Goal: Task Accomplishment & Management: Manage account settings

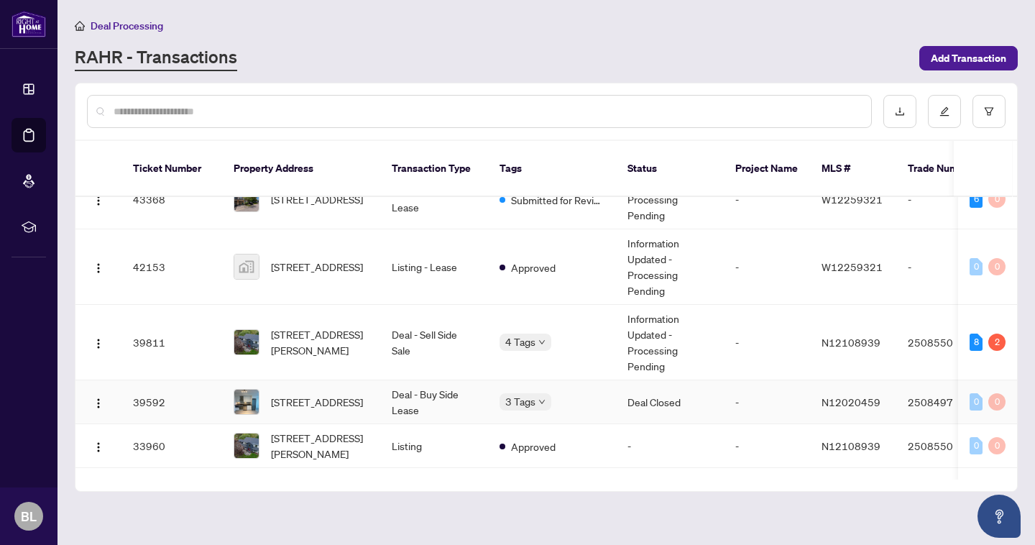
scroll to position [197, 0]
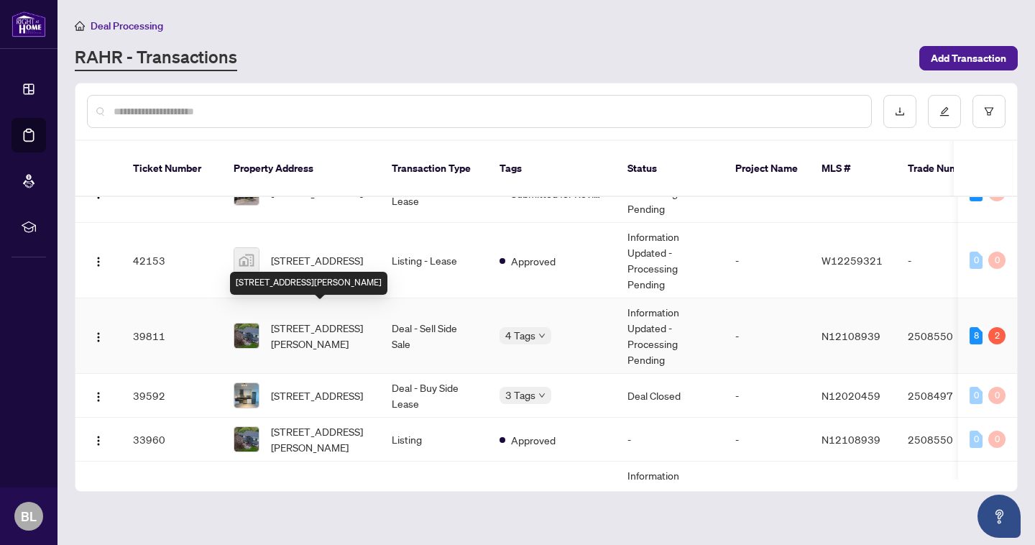
click at [305, 329] on span "[STREET_ADDRESS][PERSON_NAME]" at bounding box center [320, 336] width 98 height 32
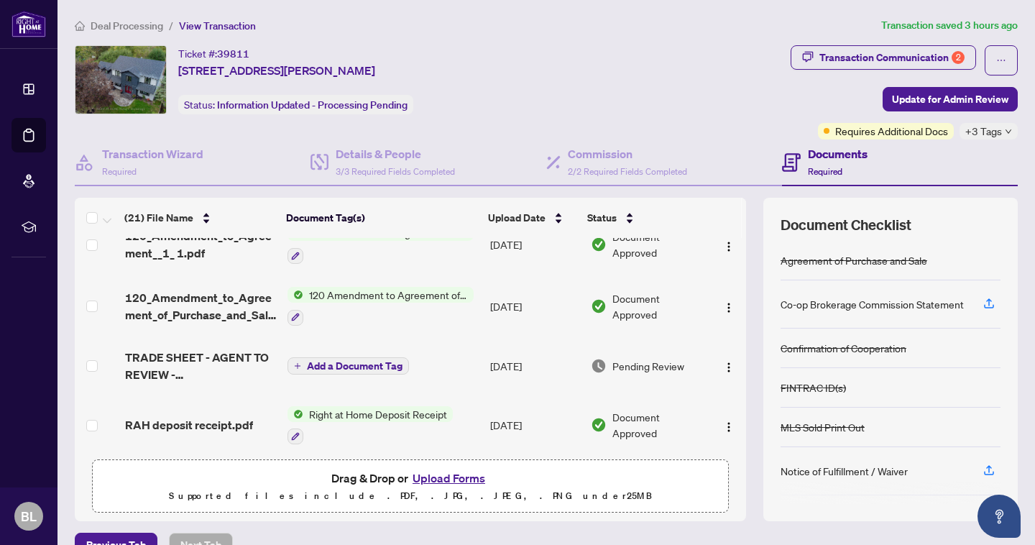
scroll to position [745, 0]
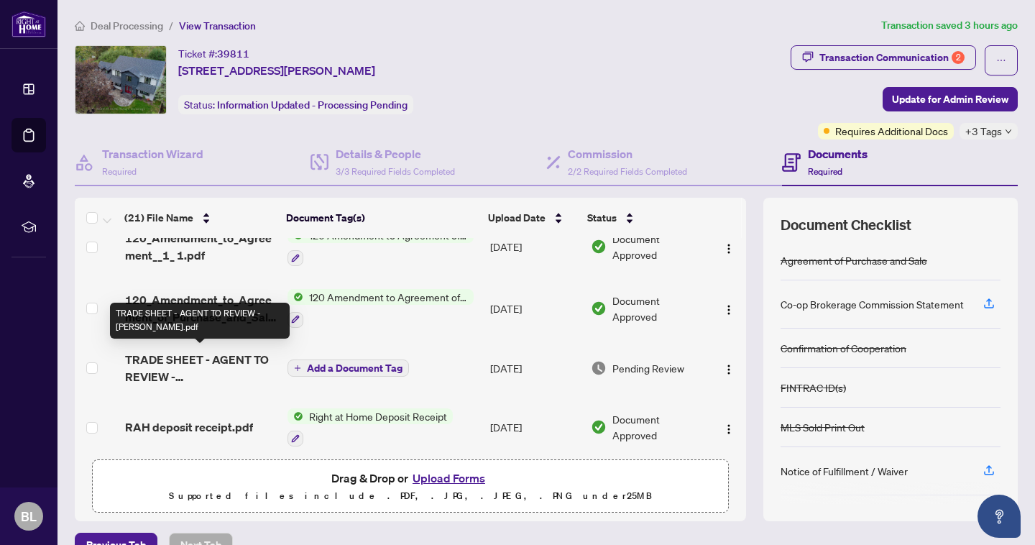
click at [164, 359] on span "TRADE SHEET - AGENT TO REVIEW - Bianca.pdf" at bounding box center [200, 368] width 151 height 35
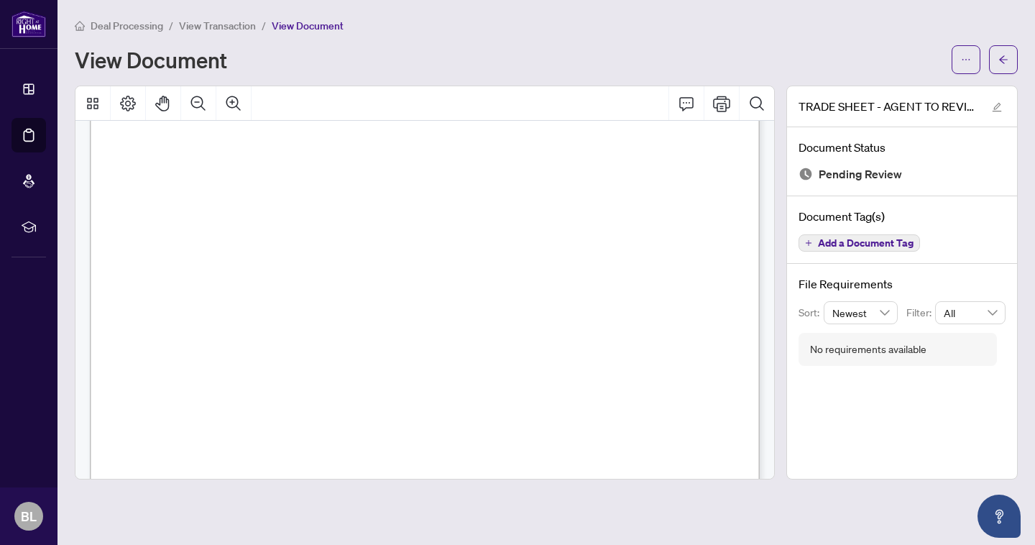
scroll to position [538, 0]
click at [1002, 52] on span "button" at bounding box center [1004, 59] width 10 height 23
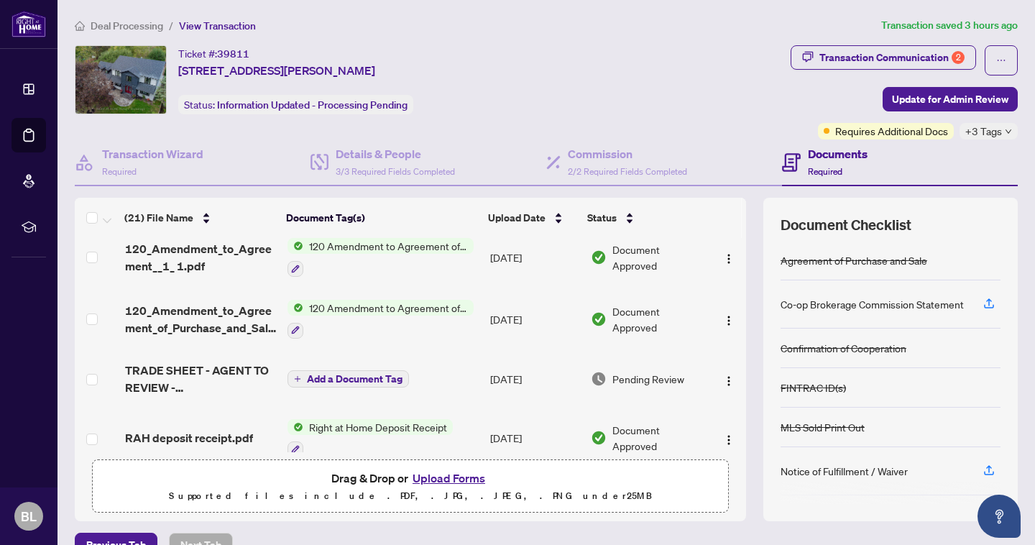
scroll to position [733, 0]
click at [170, 371] on span "TRADE SHEET - AGENT TO REVIEW - Bianca.pdf" at bounding box center [200, 379] width 151 height 35
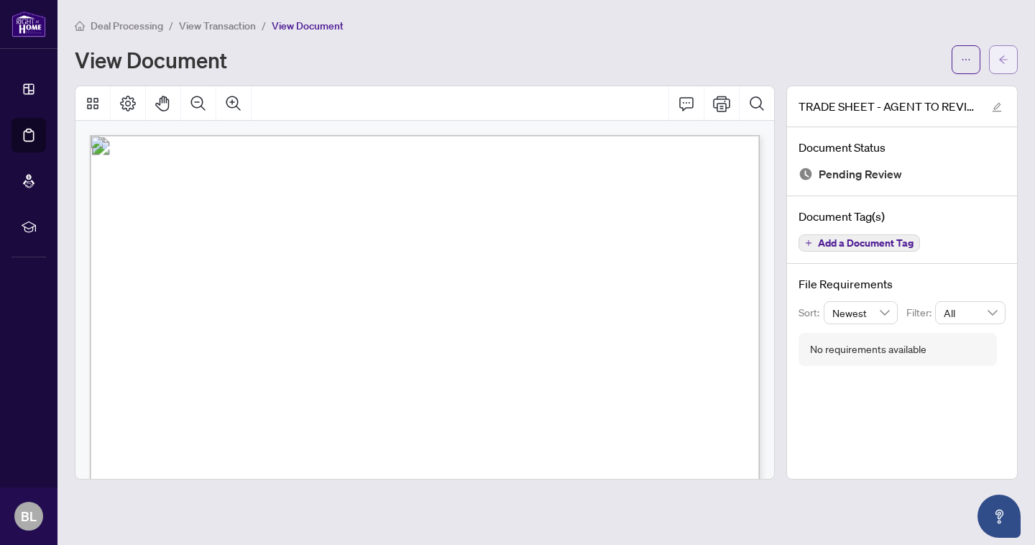
click at [997, 58] on button "button" at bounding box center [1003, 59] width 29 height 29
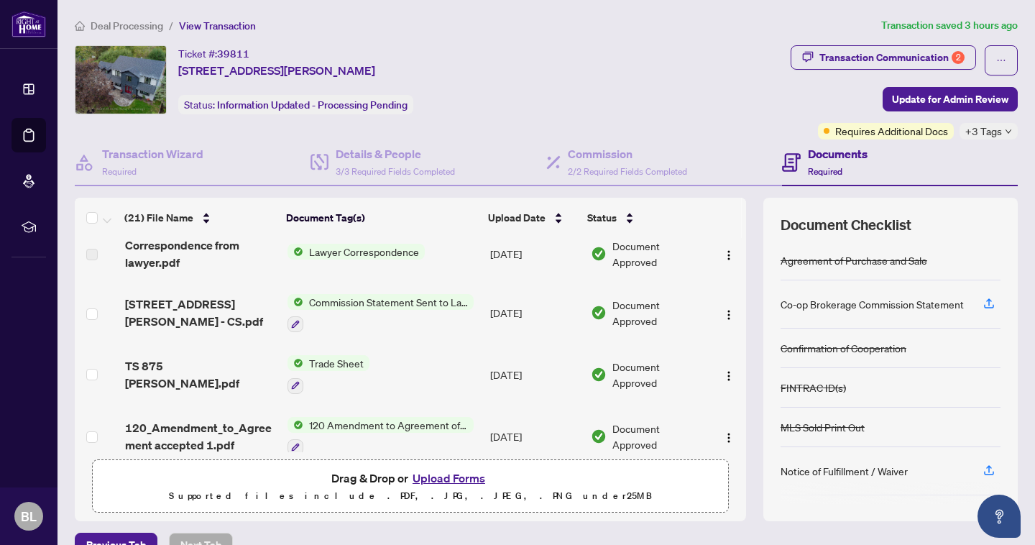
scroll to position [495, 0]
click at [150, 375] on span "TS 875 Srigley.pdf" at bounding box center [200, 373] width 151 height 35
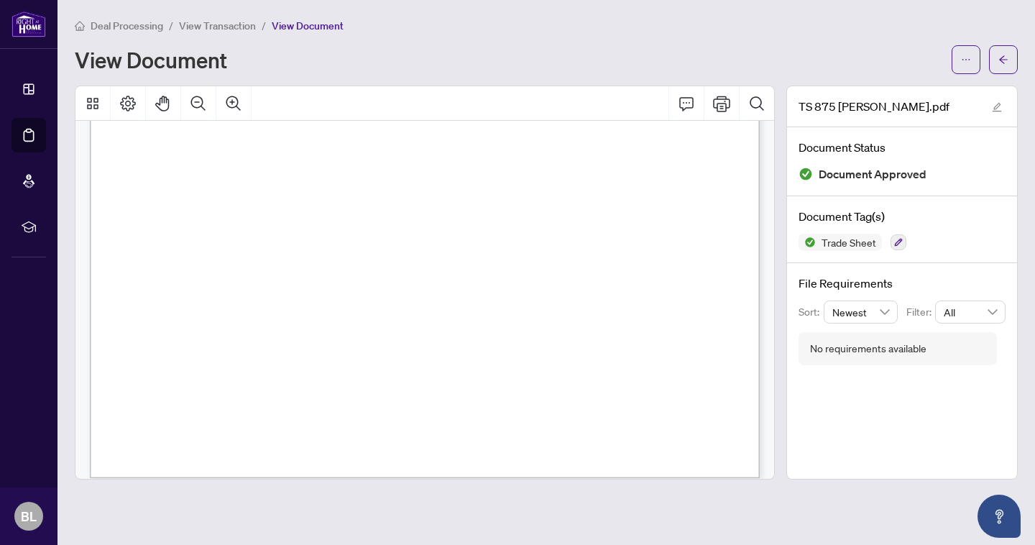
scroll to position [538, 0]
click at [1009, 60] on button "button" at bounding box center [1003, 59] width 29 height 29
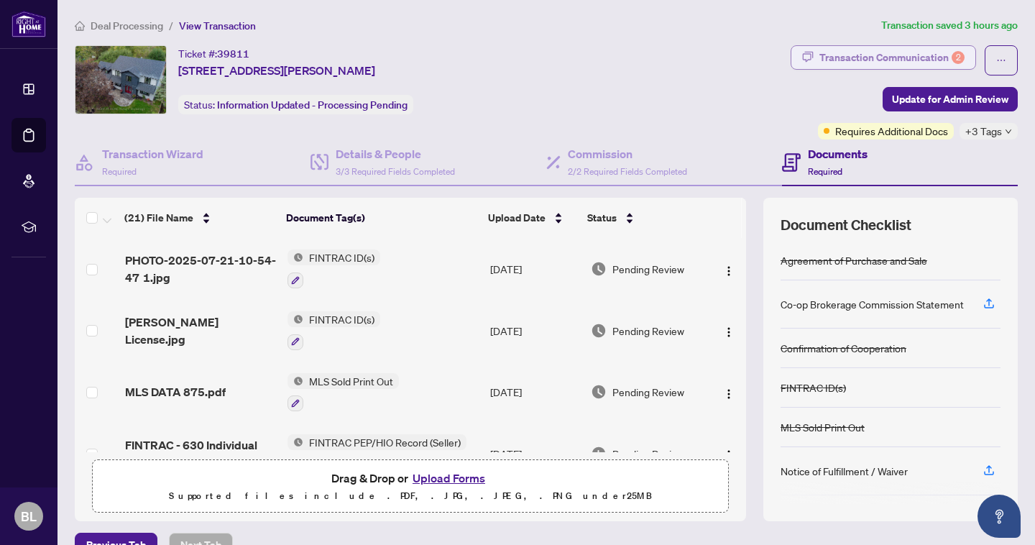
click at [916, 61] on div "Transaction Communication 2" at bounding box center [892, 57] width 145 height 23
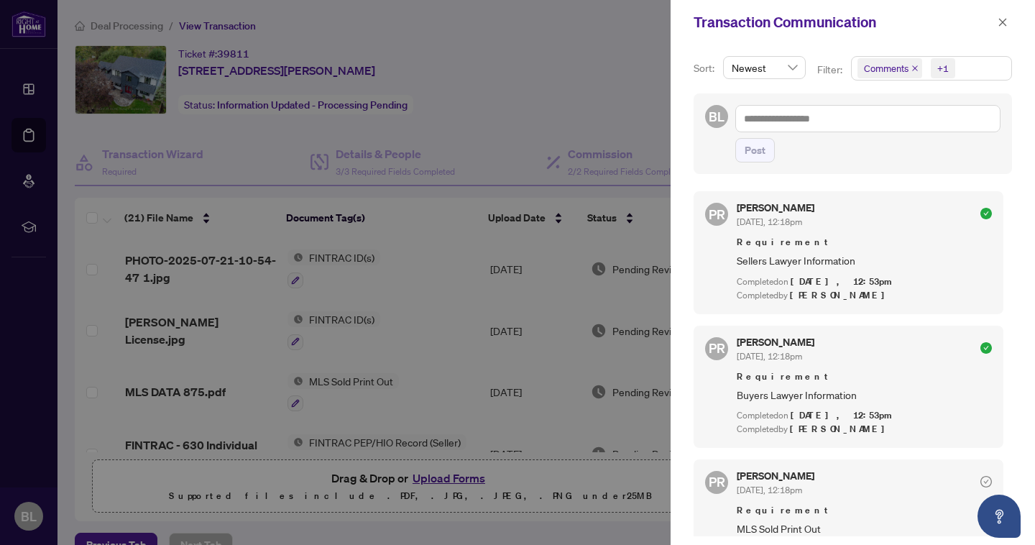
click at [902, 72] on span "Comments" at bounding box center [886, 68] width 45 height 14
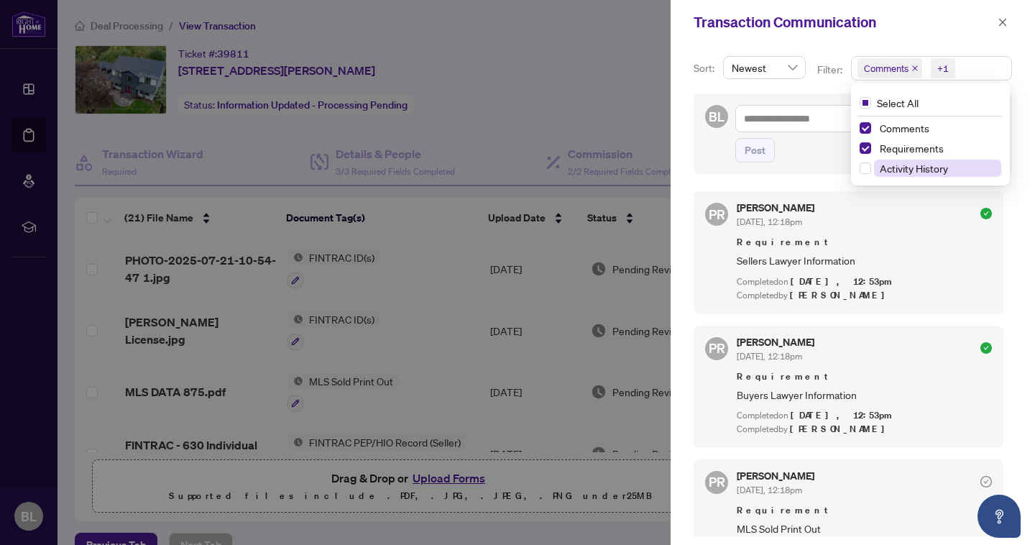
click at [915, 171] on span "Activity History" at bounding box center [914, 168] width 68 height 13
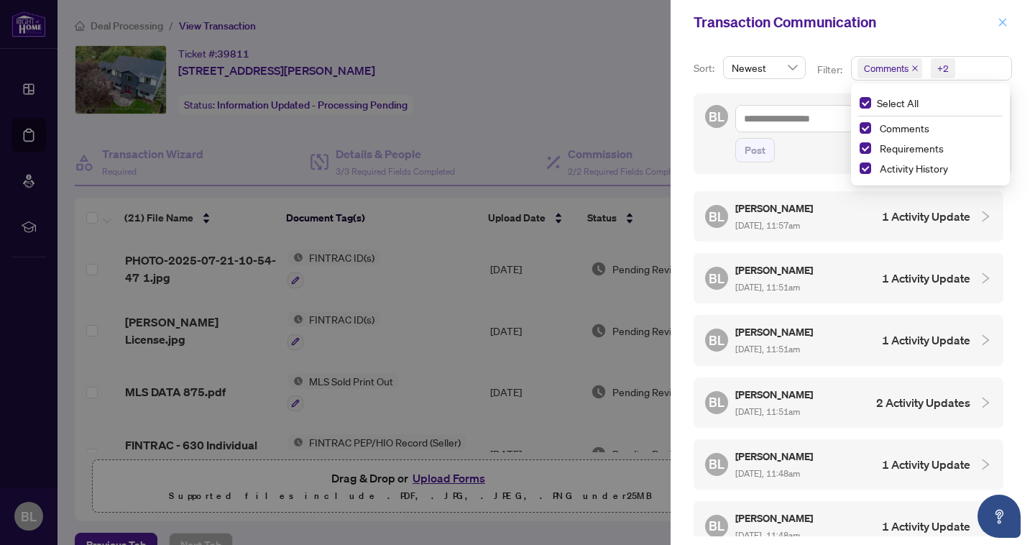
click at [1002, 19] on icon "close" at bounding box center [1003, 22] width 10 height 10
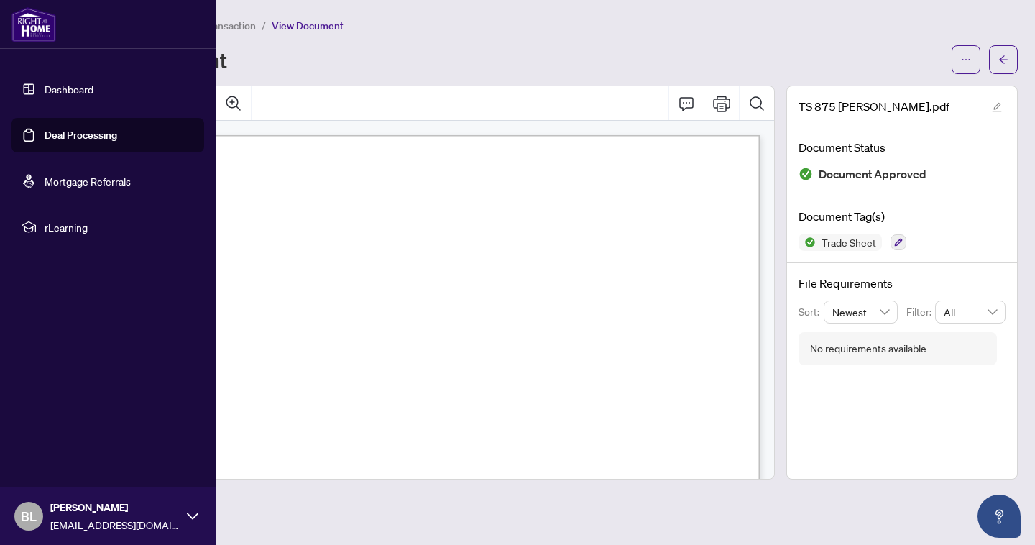
click at [47, 83] on link "Dashboard" at bounding box center [69, 89] width 49 height 13
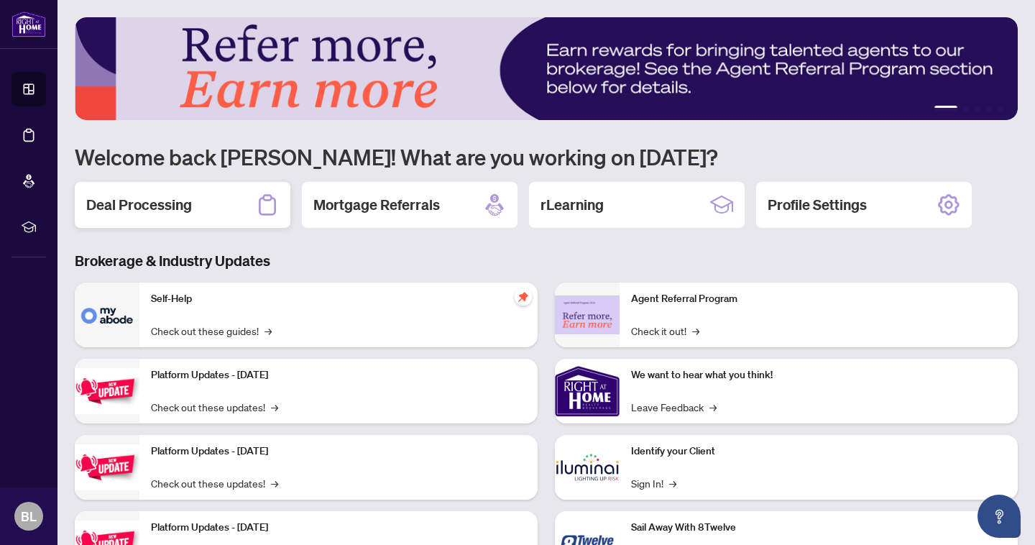
click at [134, 200] on h2 "Deal Processing" at bounding box center [139, 205] width 106 height 20
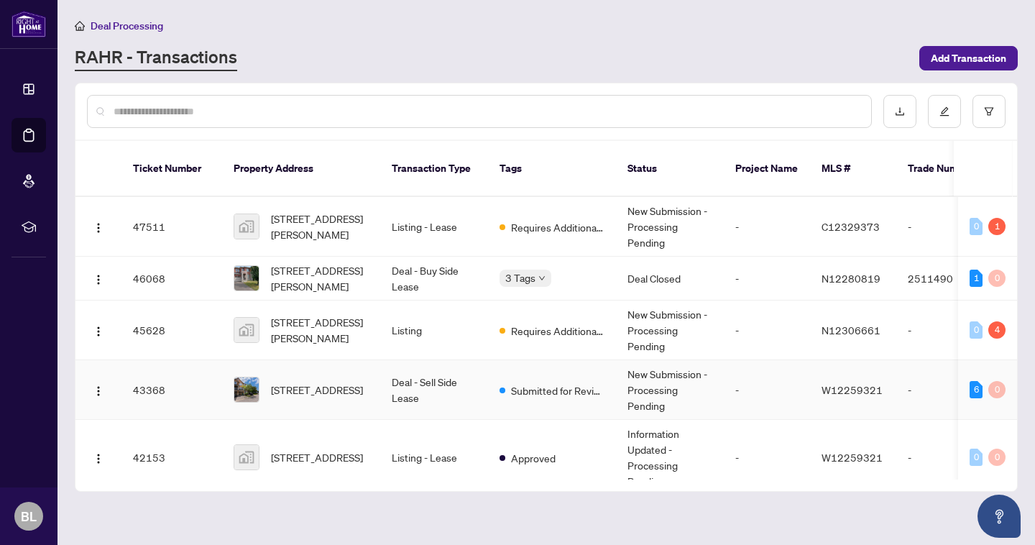
click at [524, 391] on td "Submitted for Review" at bounding box center [552, 390] width 128 height 60
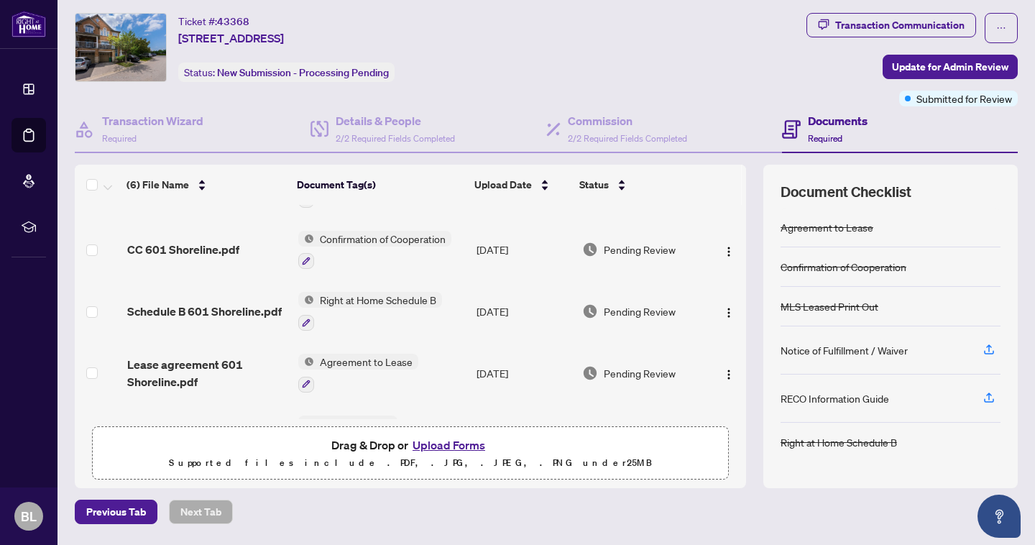
scroll to position [125, 0]
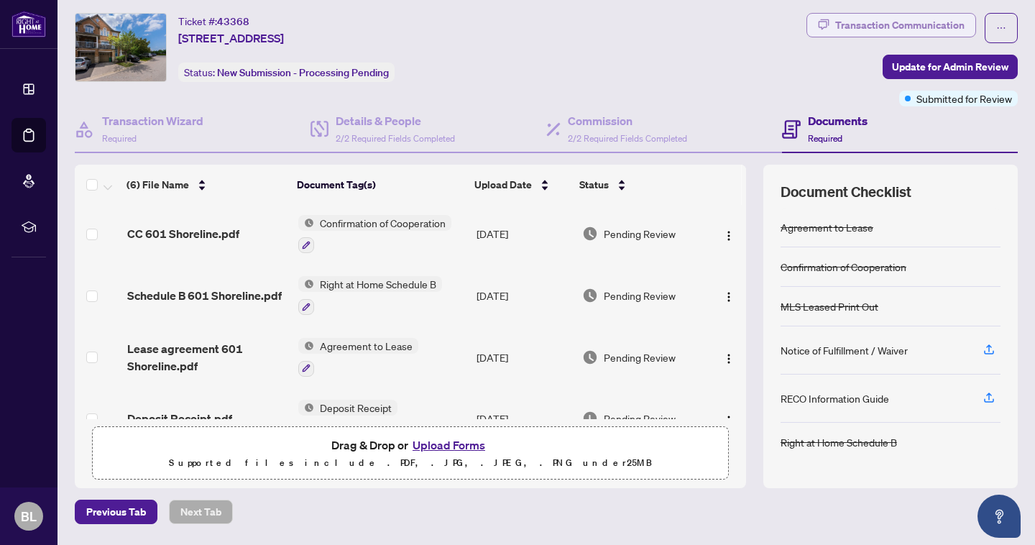
click at [942, 20] on div "Transaction Communication" at bounding box center [899, 25] width 129 height 23
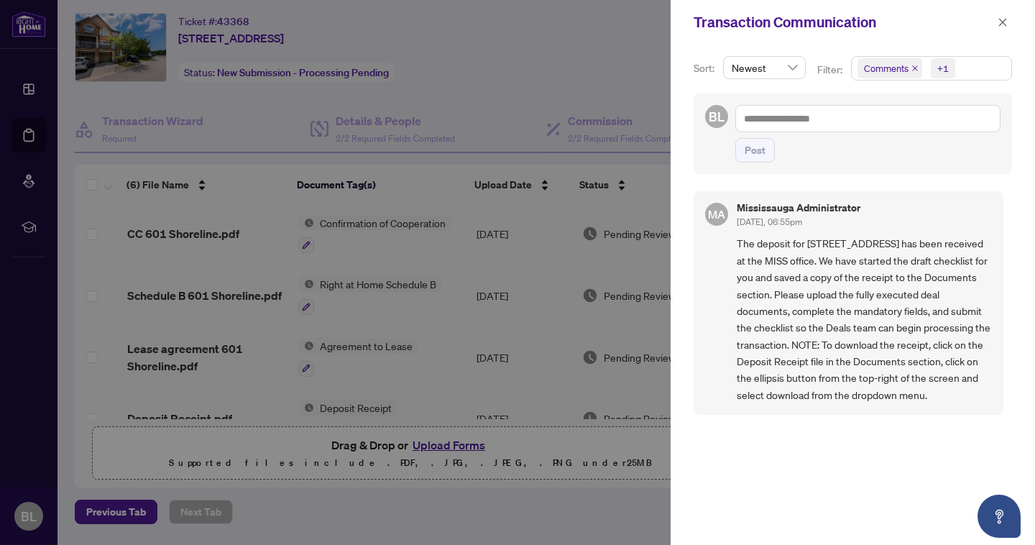
click at [449, 90] on div at bounding box center [517, 272] width 1035 height 545
click at [1003, 24] on icon "close" at bounding box center [1003, 22] width 10 height 10
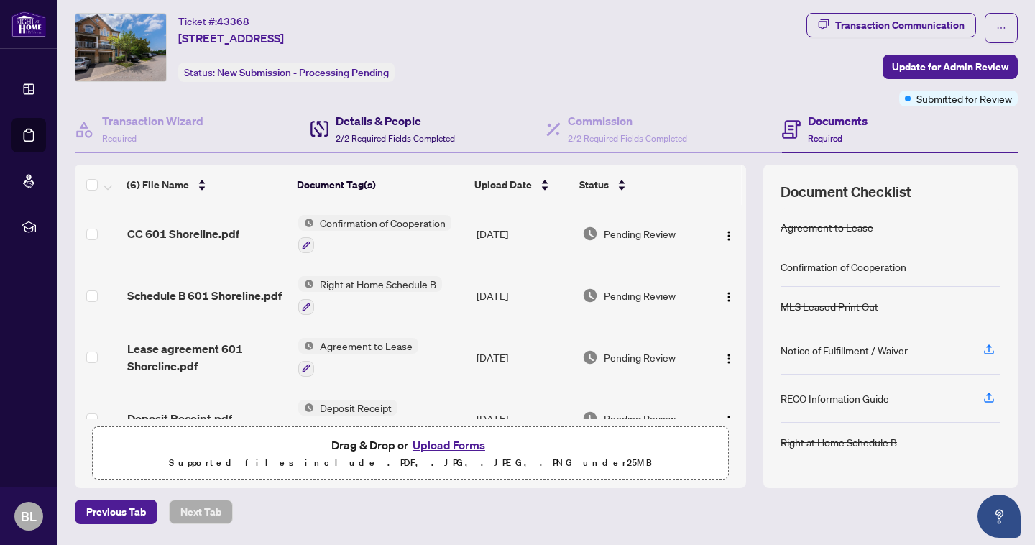
click at [350, 133] on span "2/2 Required Fields Completed" at bounding box center [395, 138] width 119 height 11
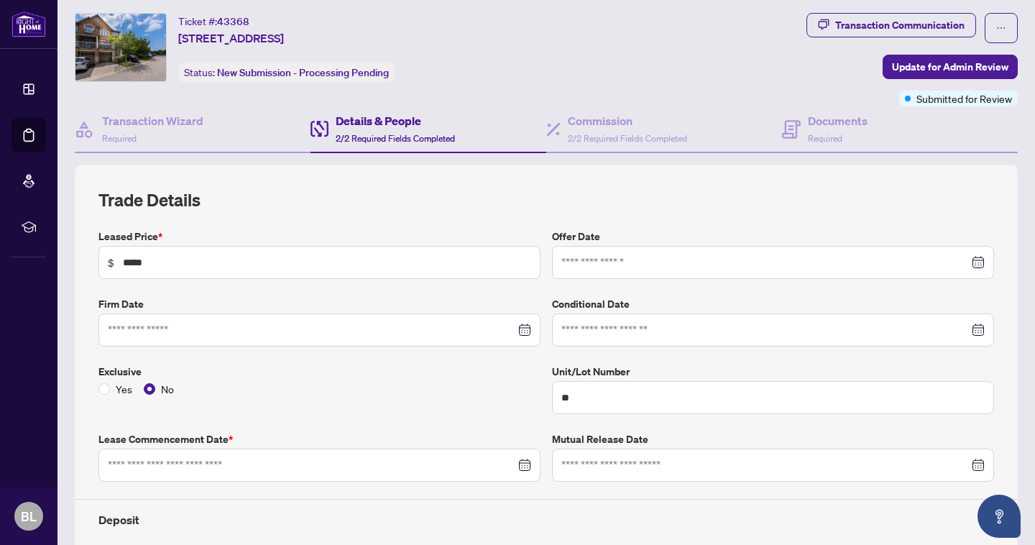
type input "**********"
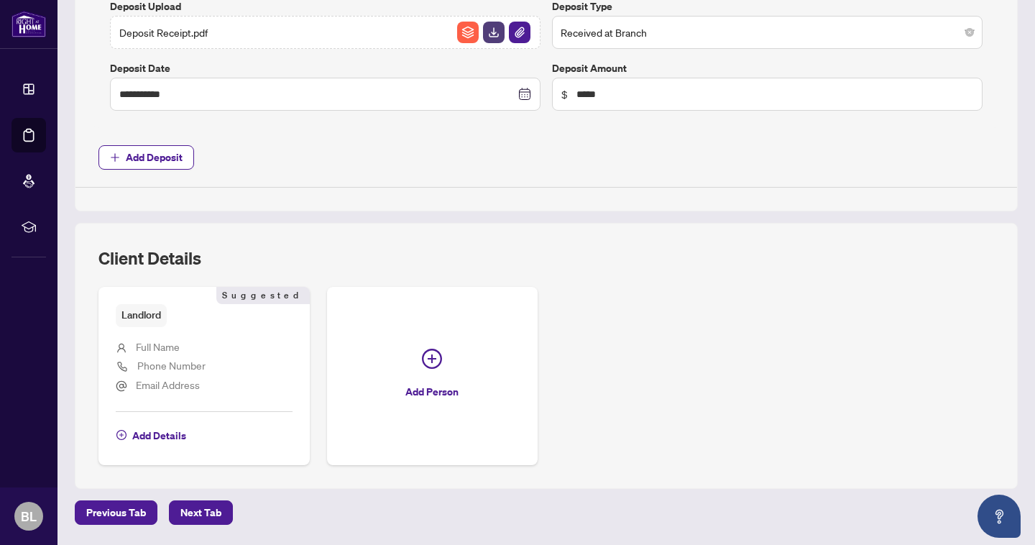
scroll to position [674, 0]
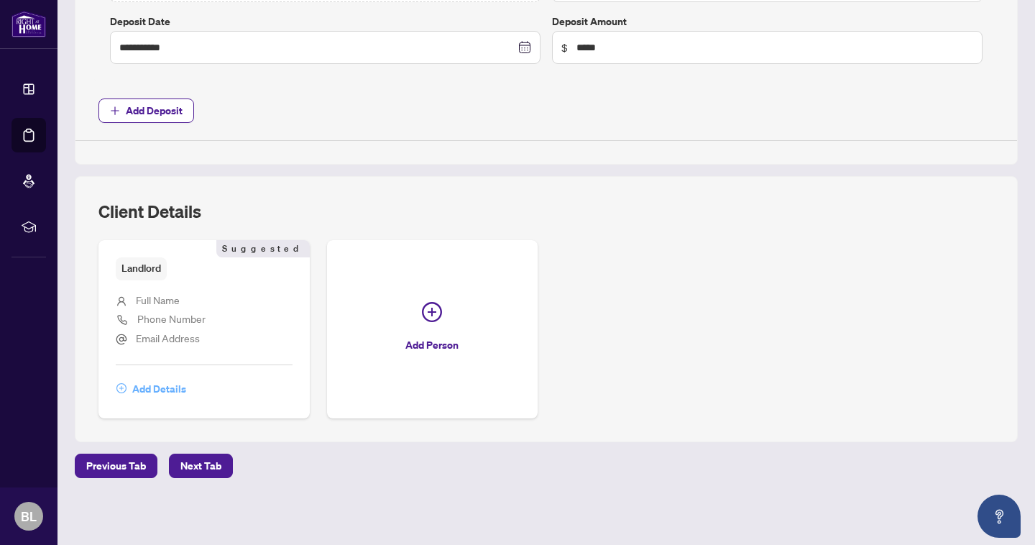
click at [172, 389] on span "Add Details" at bounding box center [159, 388] width 54 height 23
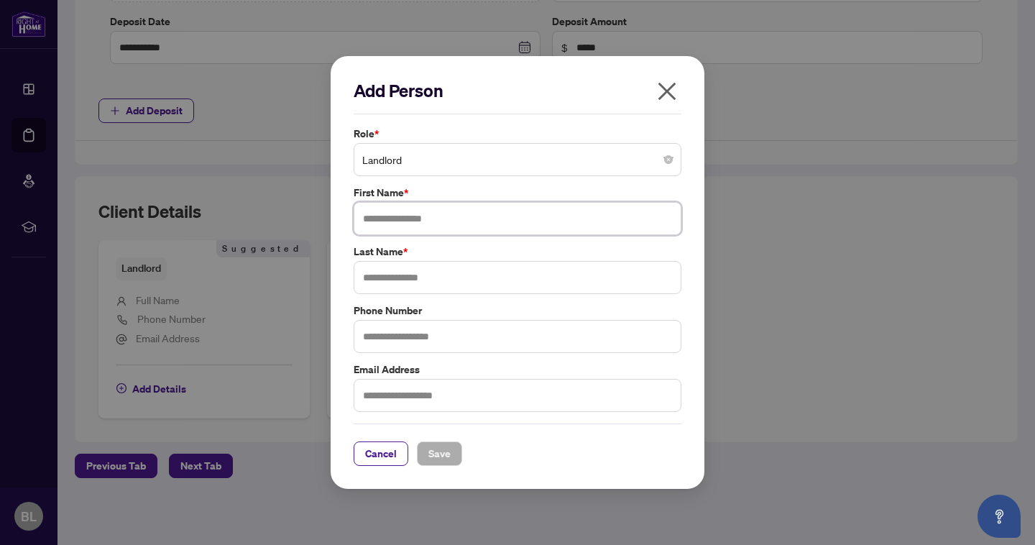
click at [404, 227] on input "text" at bounding box center [518, 218] width 328 height 33
type input "**********"
click at [671, 87] on icon "close" at bounding box center [668, 92] width 18 height 18
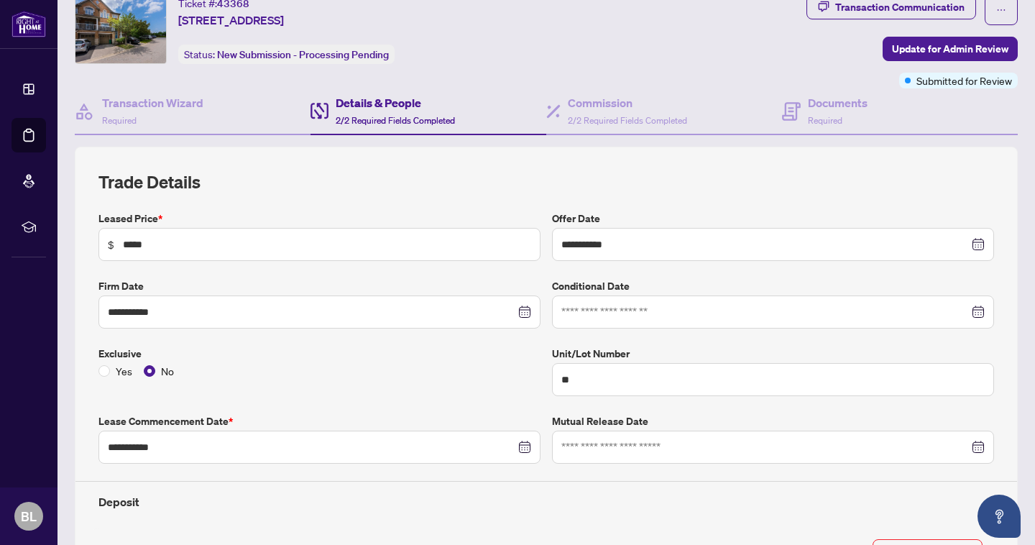
scroll to position [0, 0]
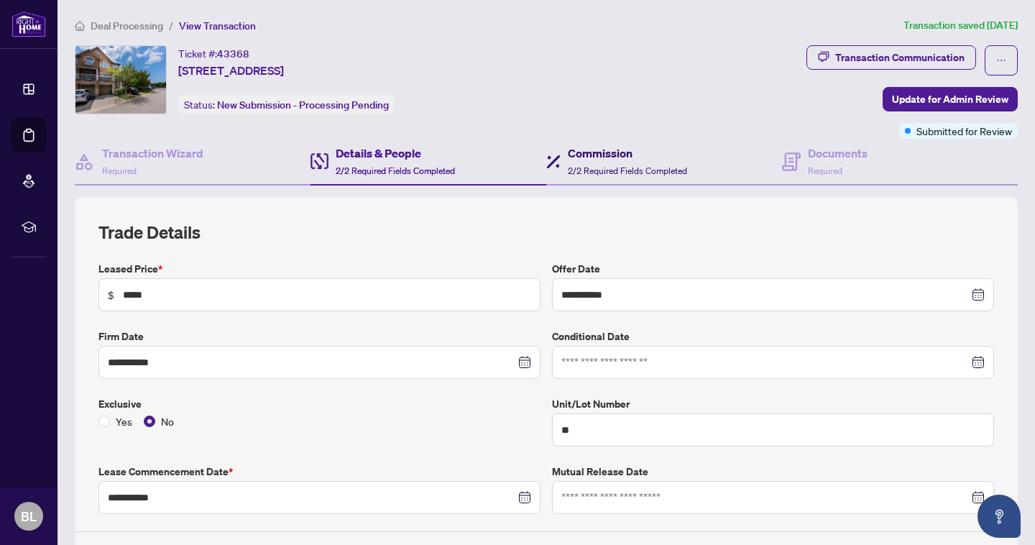
click at [610, 167] on span "2/2 Required Fields Completed" at bounding box center [627, 170] width 119 height 11
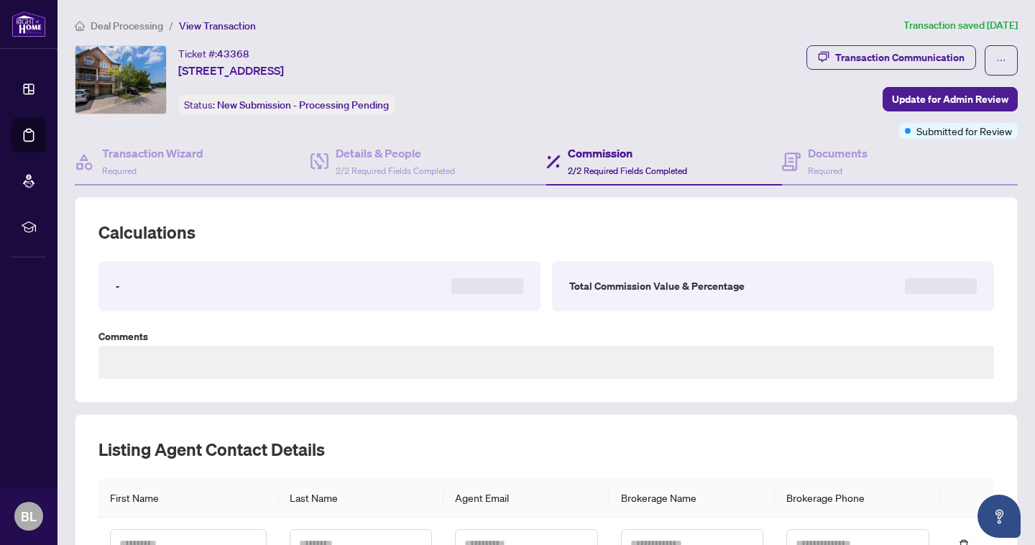
type textarea "**********"
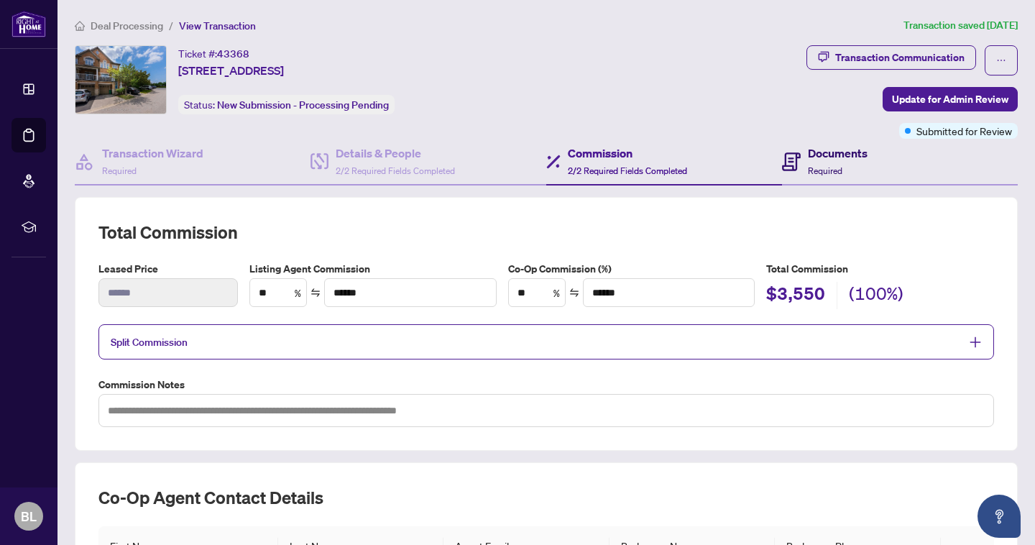
click at [817, 164] on div "Documents Required" at bounding box center [838, 162] width 60 height 34
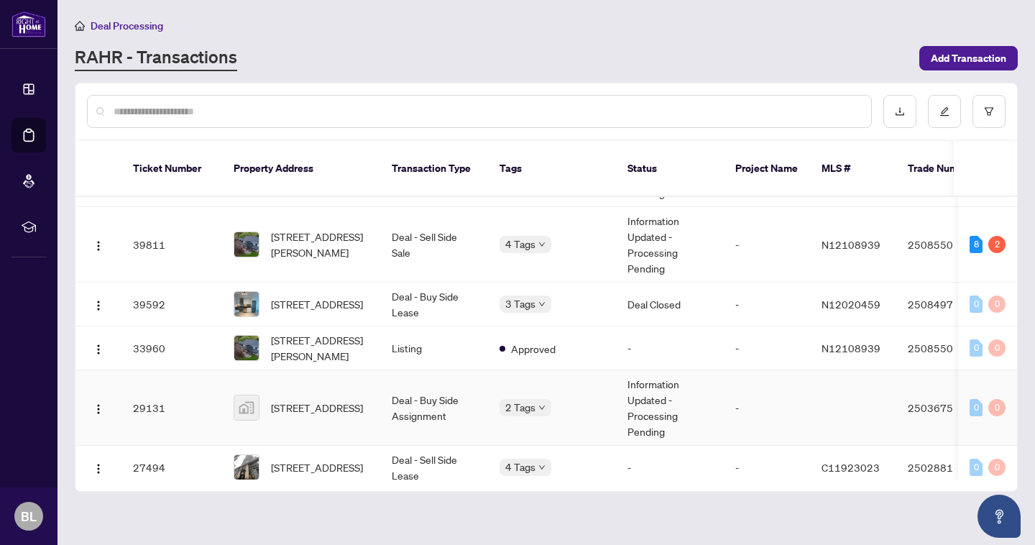
scroll to position [232, 0]
